Goal: Book appointment/travel/reservation

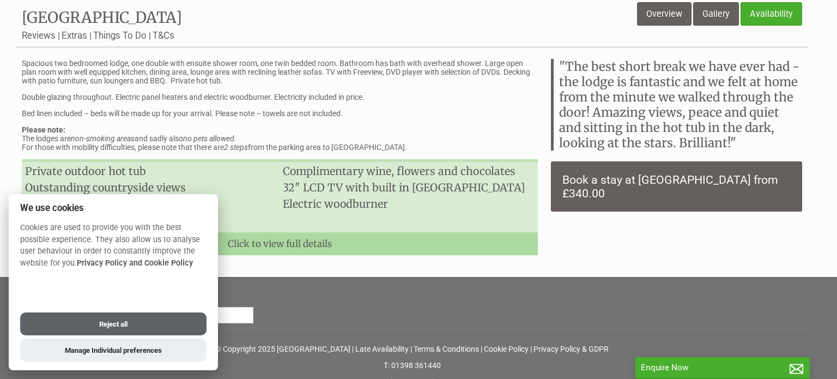
scroll to position [409, 0]
click at [133, 314] on button "Reject all" at bounding box center [113, 323] width 186 height 23
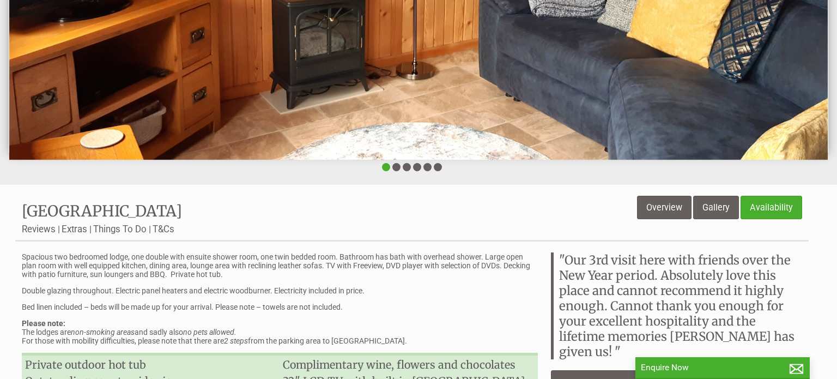
scroll to position [214, 0]
click at [765, 208] on link "Availability" at bounding box center [771, 207] width 62 height 23
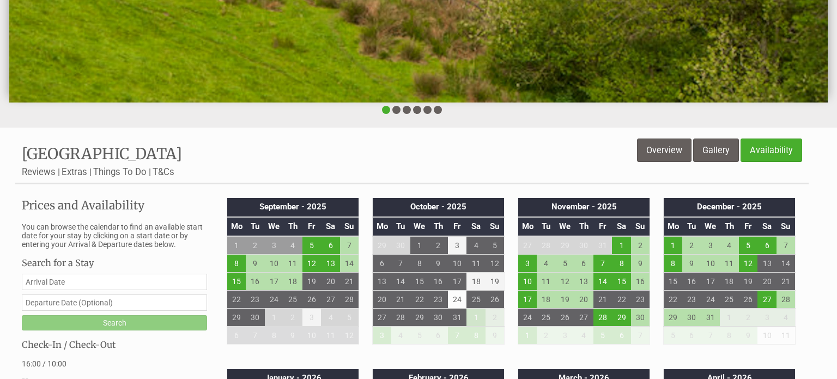
scroll to position [274, 0]
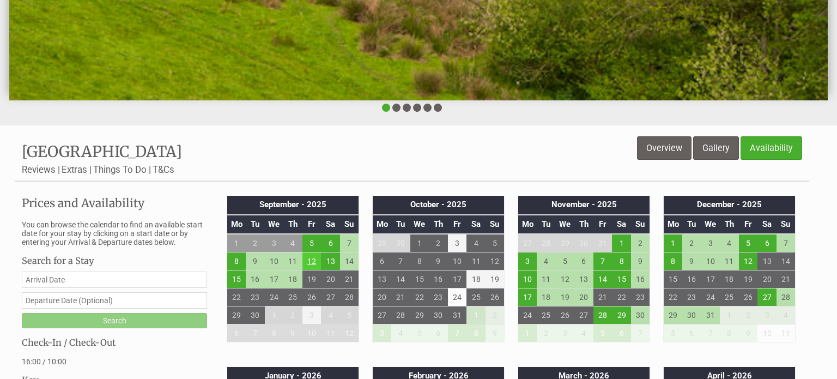
click at [313, 264] on td "12" at bounding box center [311, 261] width 19 height 18
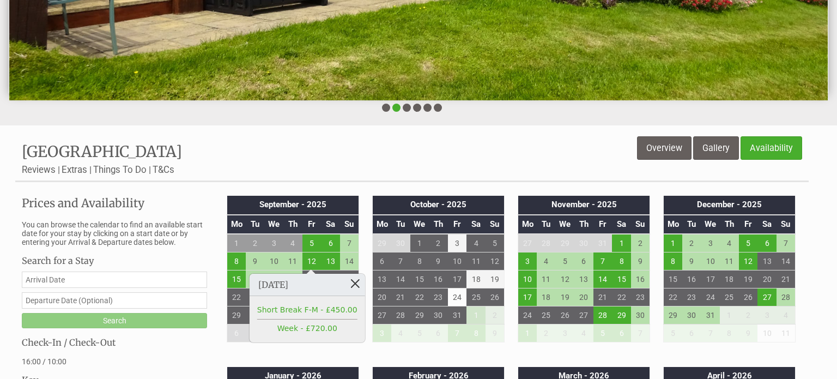
click at [363, 285] on link at bounding box center [354, 282] width 19 height 19
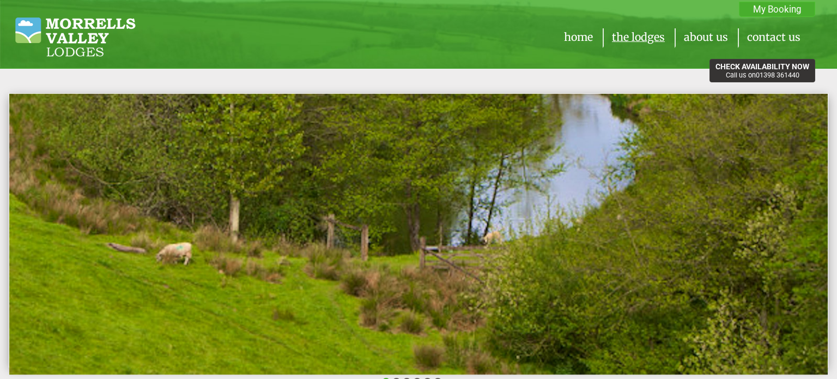
scroll to position [274, 0]
